Goal: Task Accomplishment & Management: Manage account settings

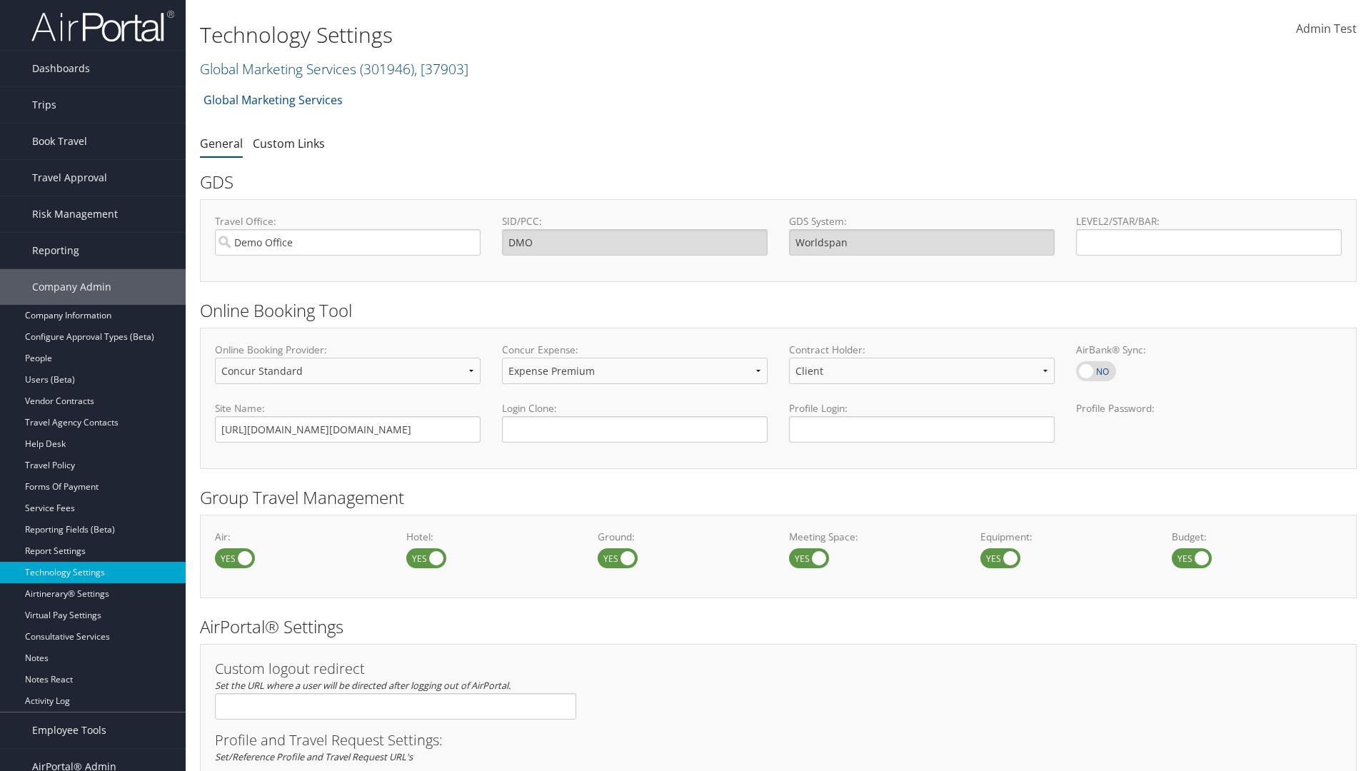
click at [276, 69] on link "Global Marketing Services ( 301946 ) , [ 37903 ]" at bounding box center [334, 68] width 269 height 19
click at [0, 0] on input "search" at bounding box center [0, 0] width 0 height 0
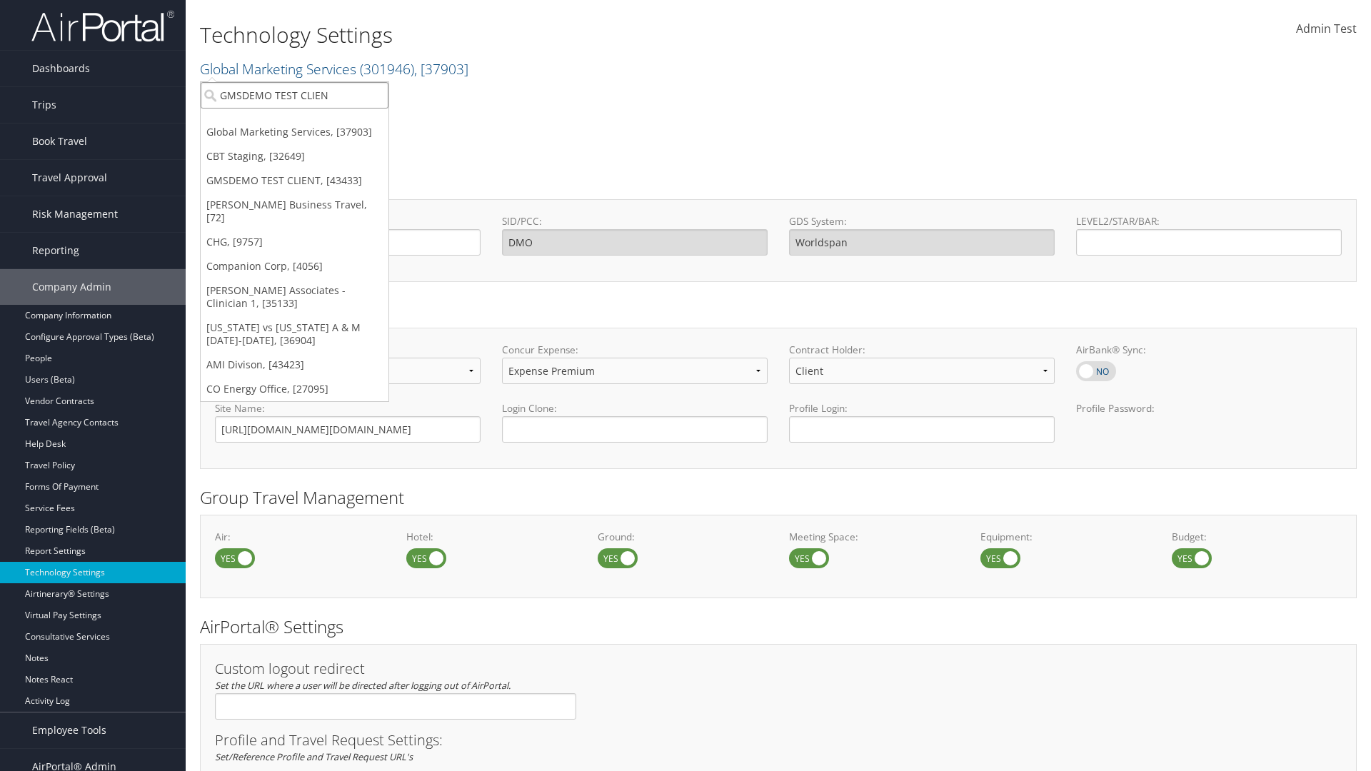
type input "GMSDEMO TEST CLIENT"
click at [334, 121] on div "GMSDEMO TEST CLIENT (GMSDEMOCHILDR), [43433]" at bounding box center [334, 121] width 282 height 13
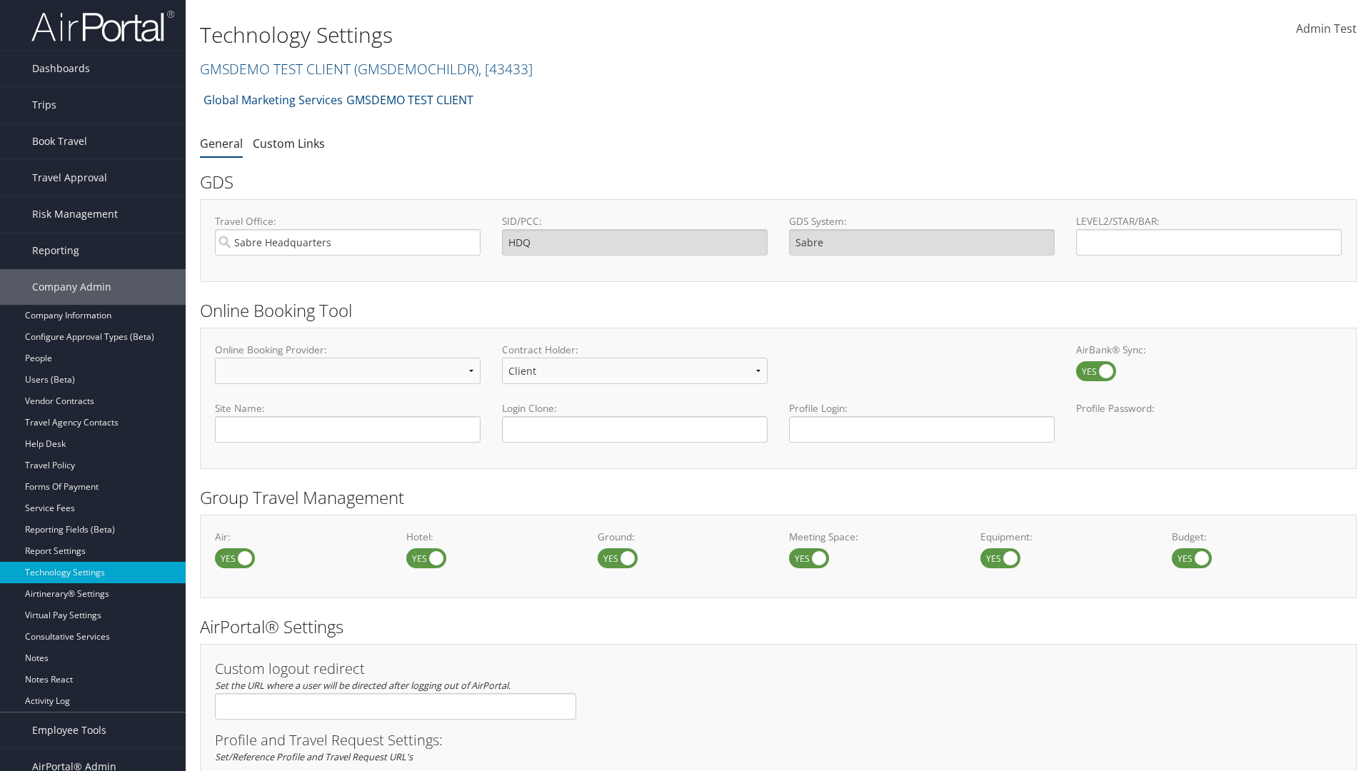
scroll to position [484, 0]
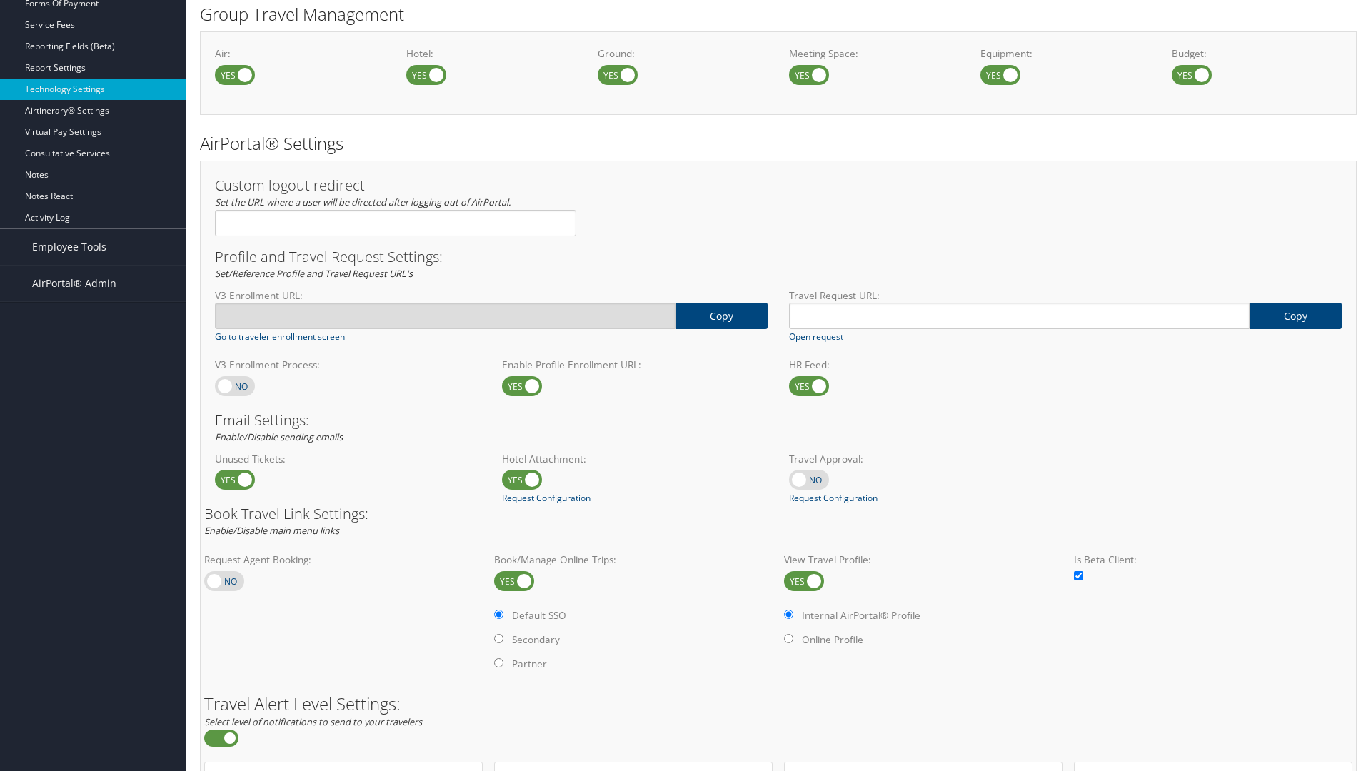
click at [235, 386] on label at bounding box center [235, 386] width 40 height 20
click at [231, 386] on input "checkbox" at bounding box center [226, 387] width 9 height 9
checkbox input "true"
type input "[URL][DOMAIN_NAME]"
click at [235, 386] on label at bounding box center [235, 386] width 40 height 20
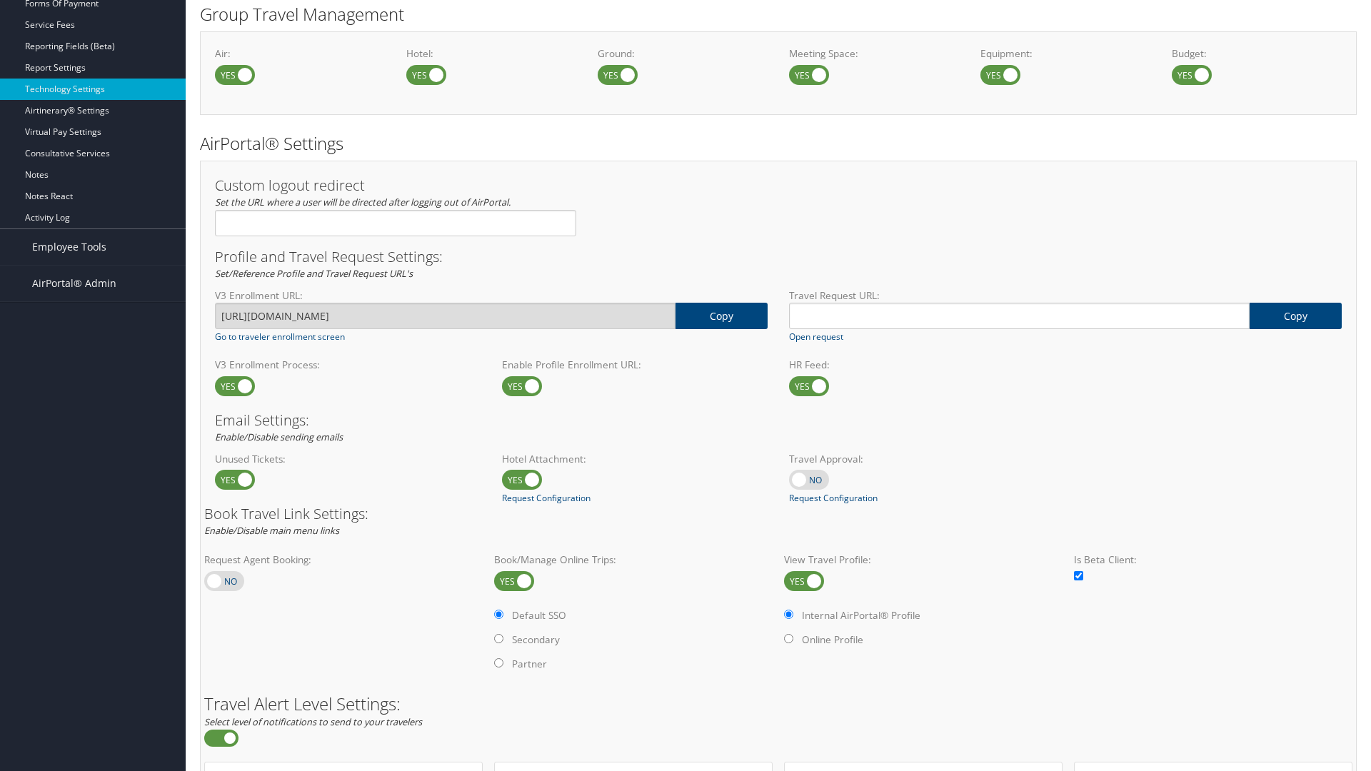
click at [231, 386] on input "checkbox" at bounding box center [226, 387] width 9 height 9
checkbox input "false"
